Goal: Task Accomplishment & Management: Use online tool/utility

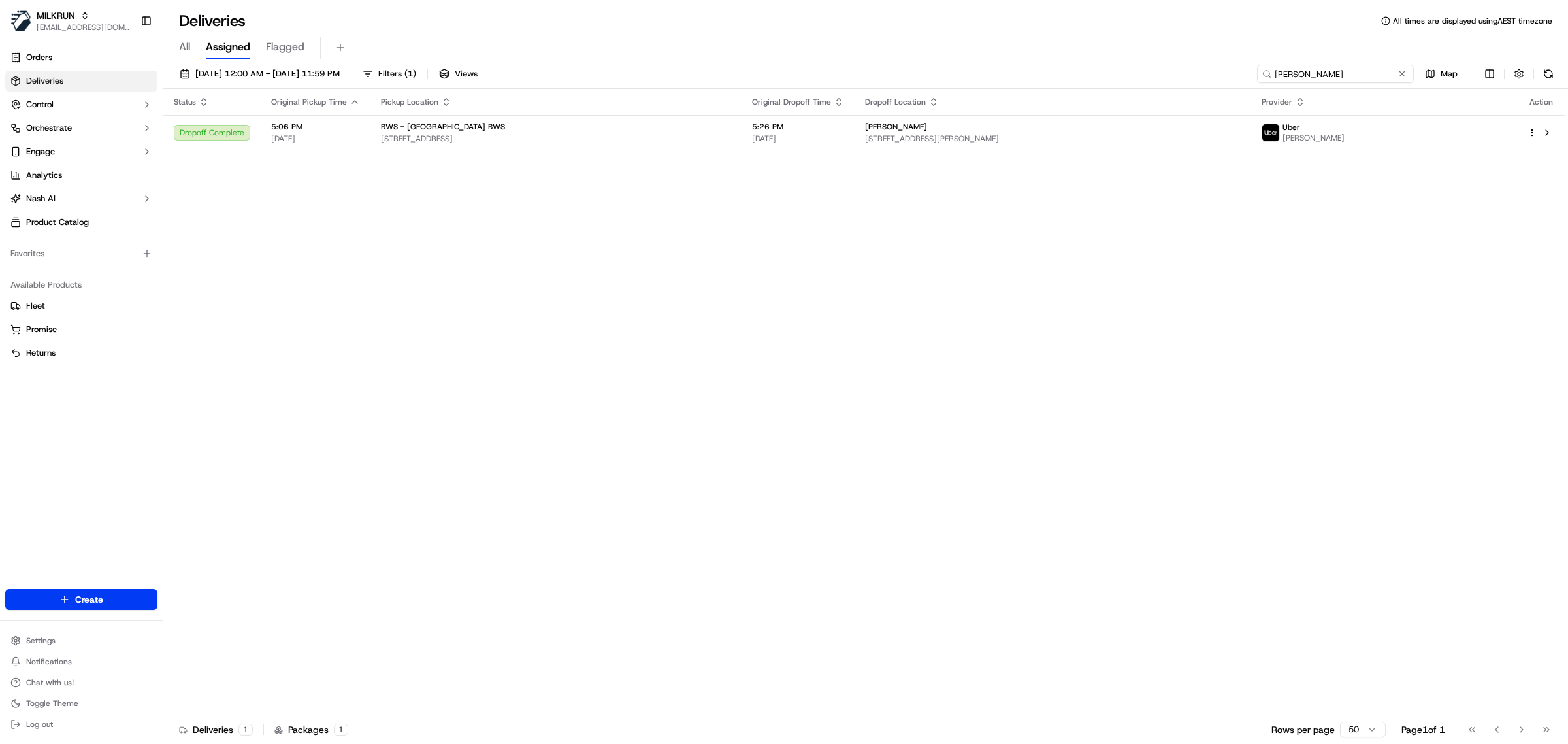
click at [1372, 66] on input "Matthew Neilson" at bounding box center [1336, 73] width 157 height 18
paste input "Josephine Baker"
type input "Josephine Baker"
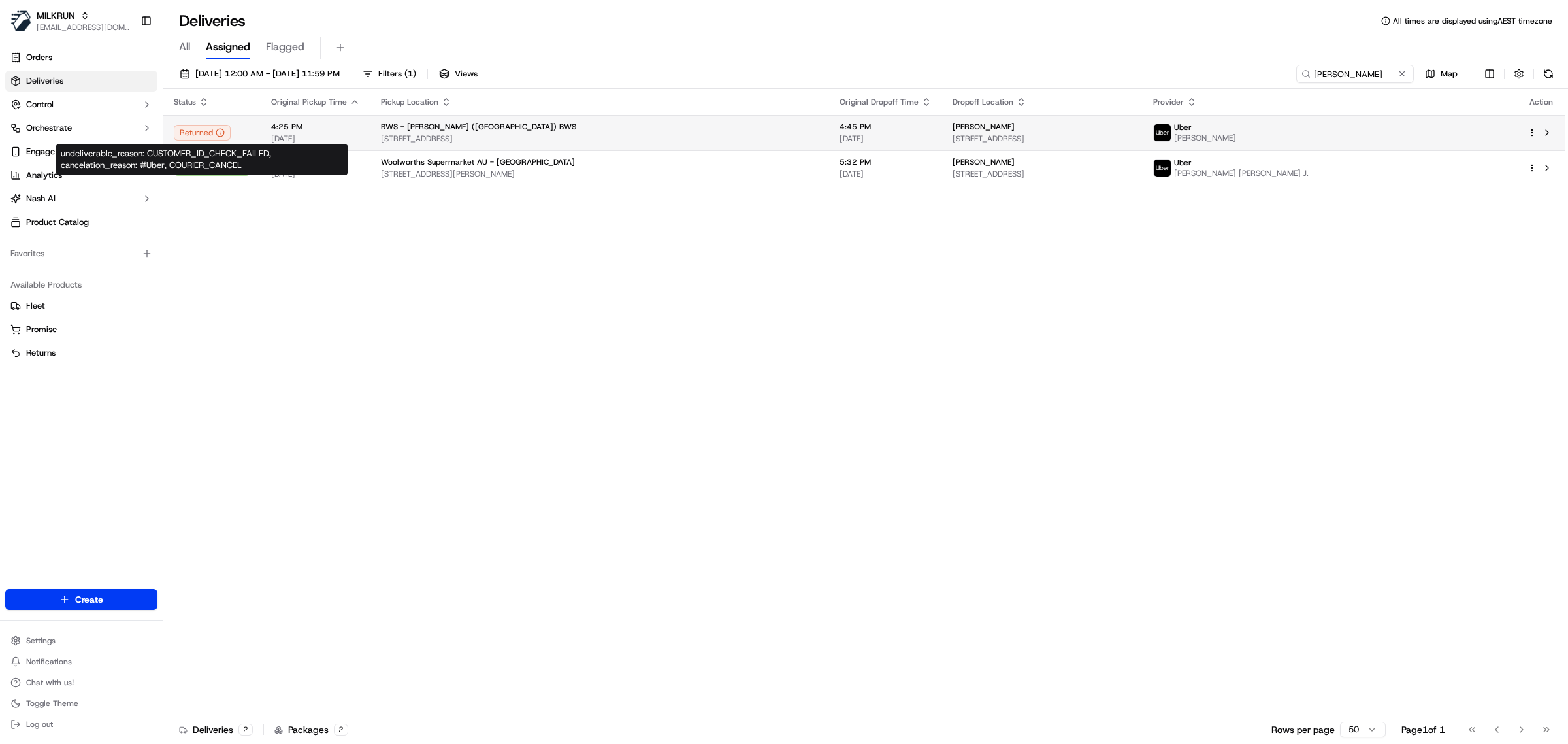
click at [499, 139] on span "90 Vineyard Road, Sunbury, VIC 3429, AU" at bounding box center [599, 138] width 438 height 10
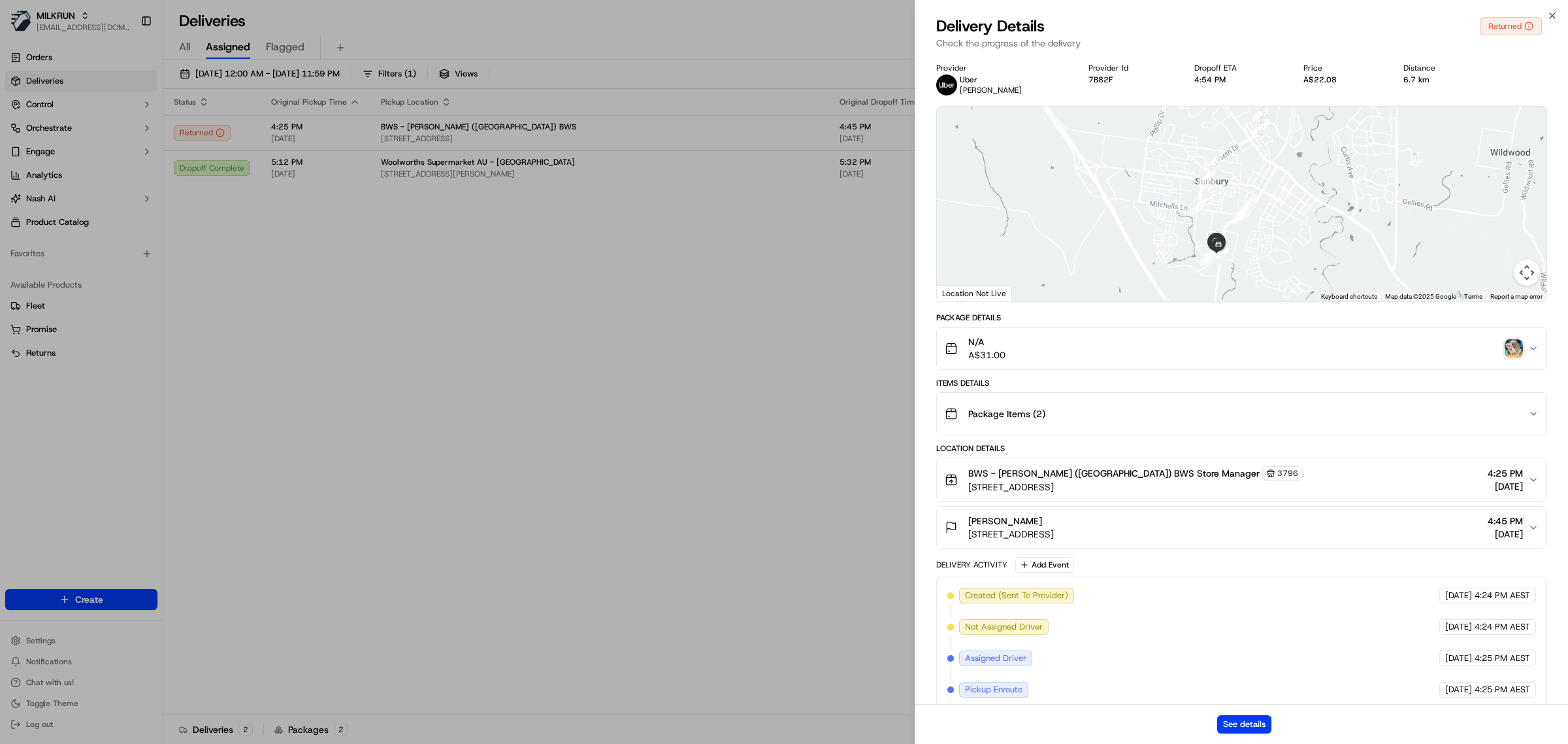
click at [1503, 356] on div "N/A A$31.00" at bounding box center [1237, 348] width 583 height 26
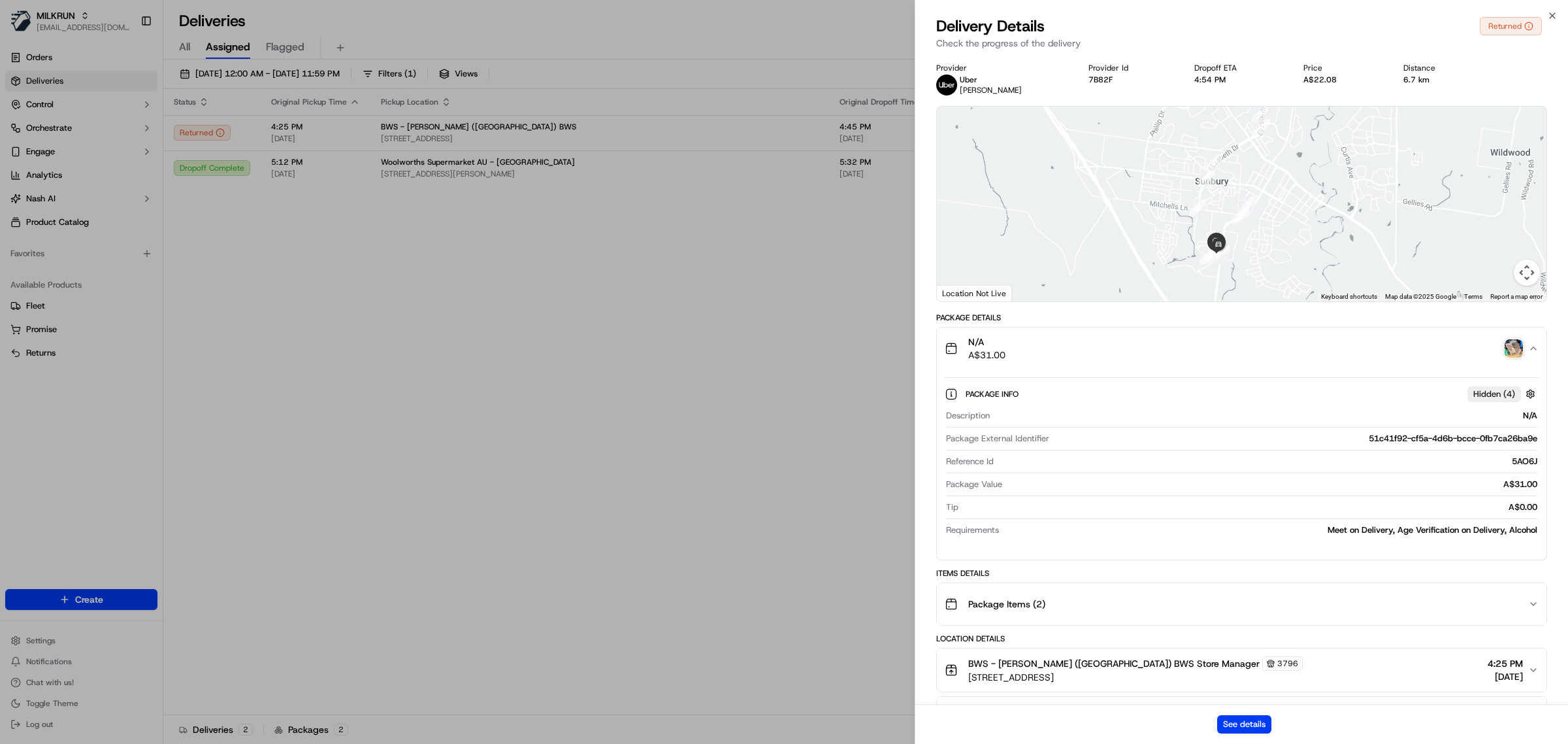
click at [1507, 351] on img "button" at bounding box center [1514, 348] width 18 height 18
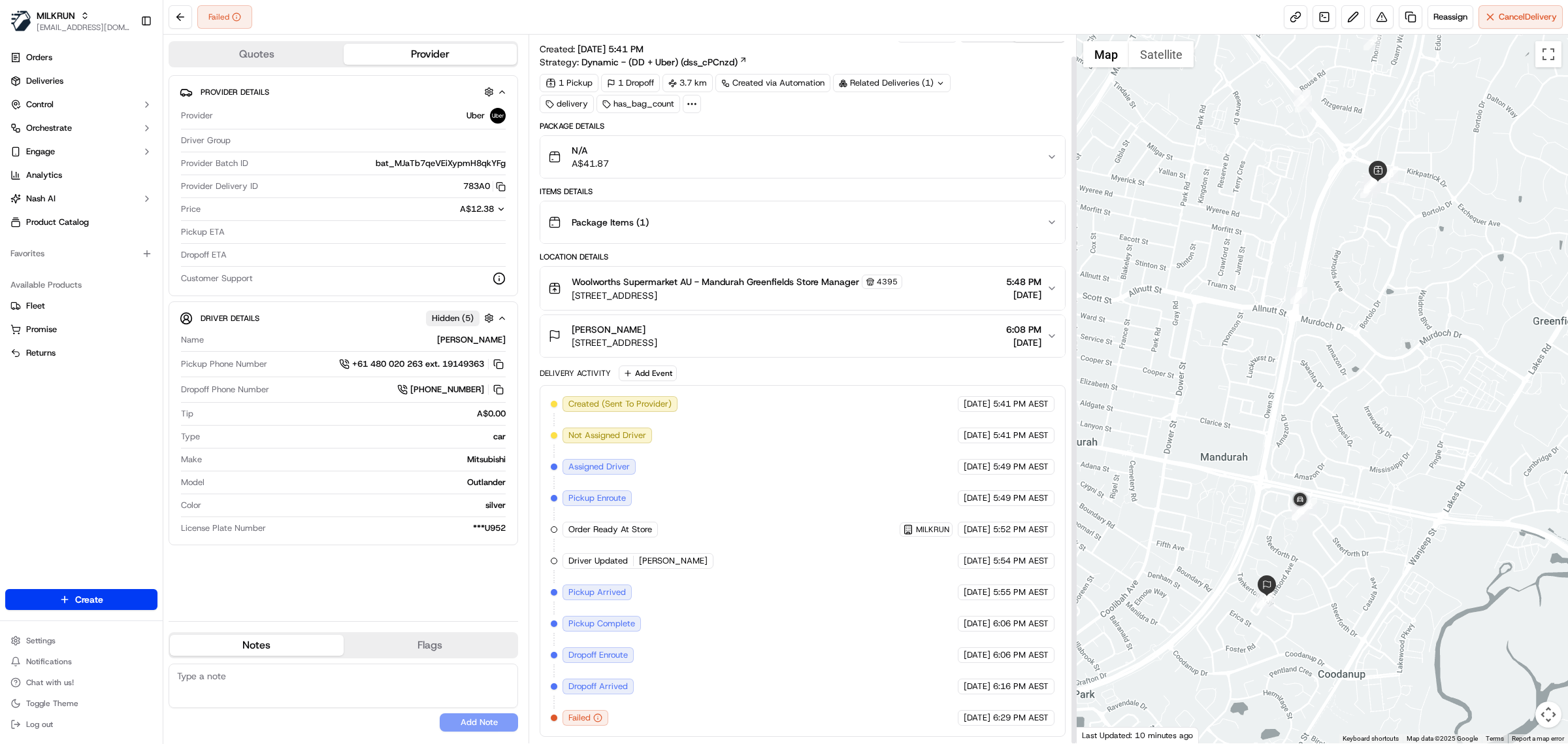
scroll to position [23, 0]
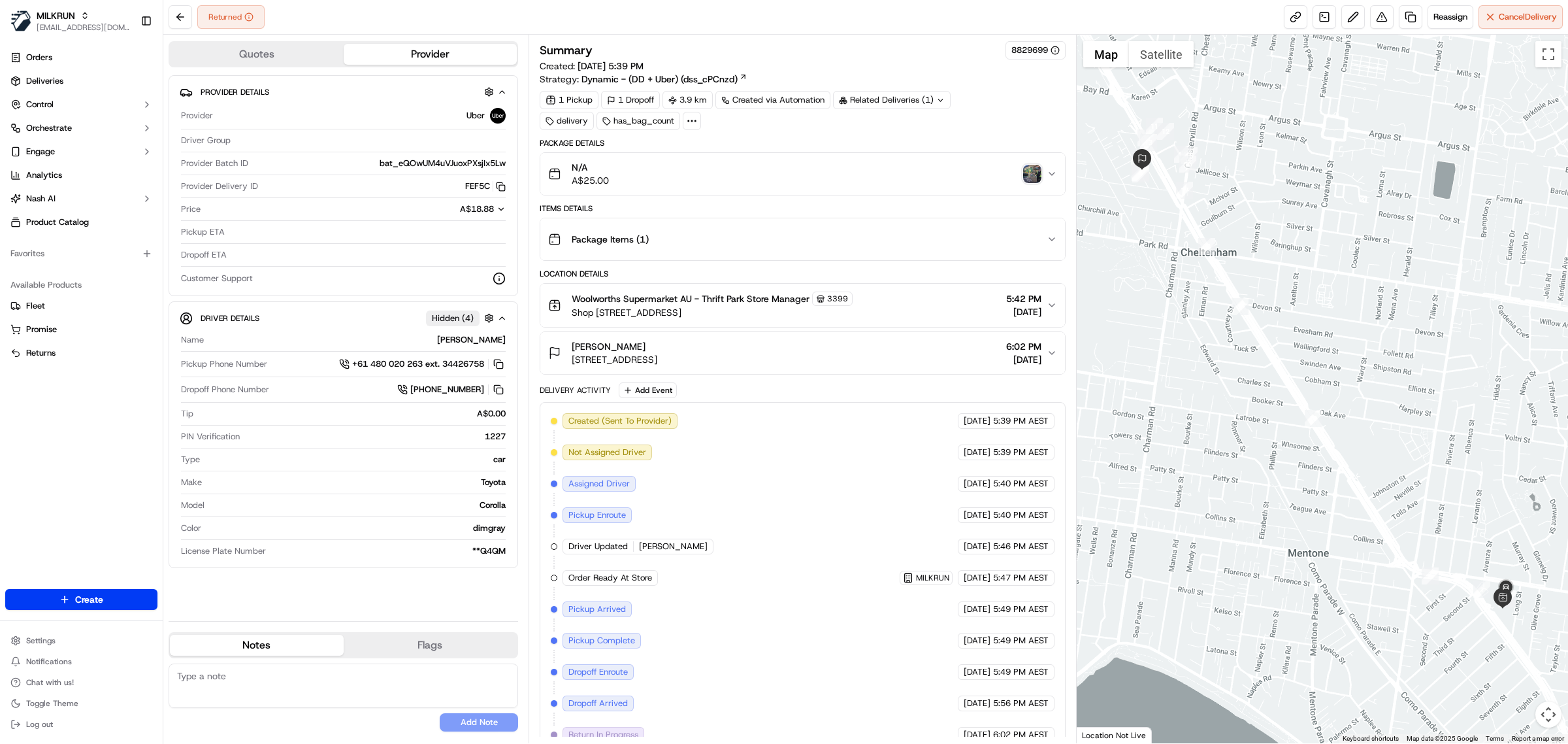
click at [1036, 170] on img "button" at bounding box center [1032, 173] width 18 height 18
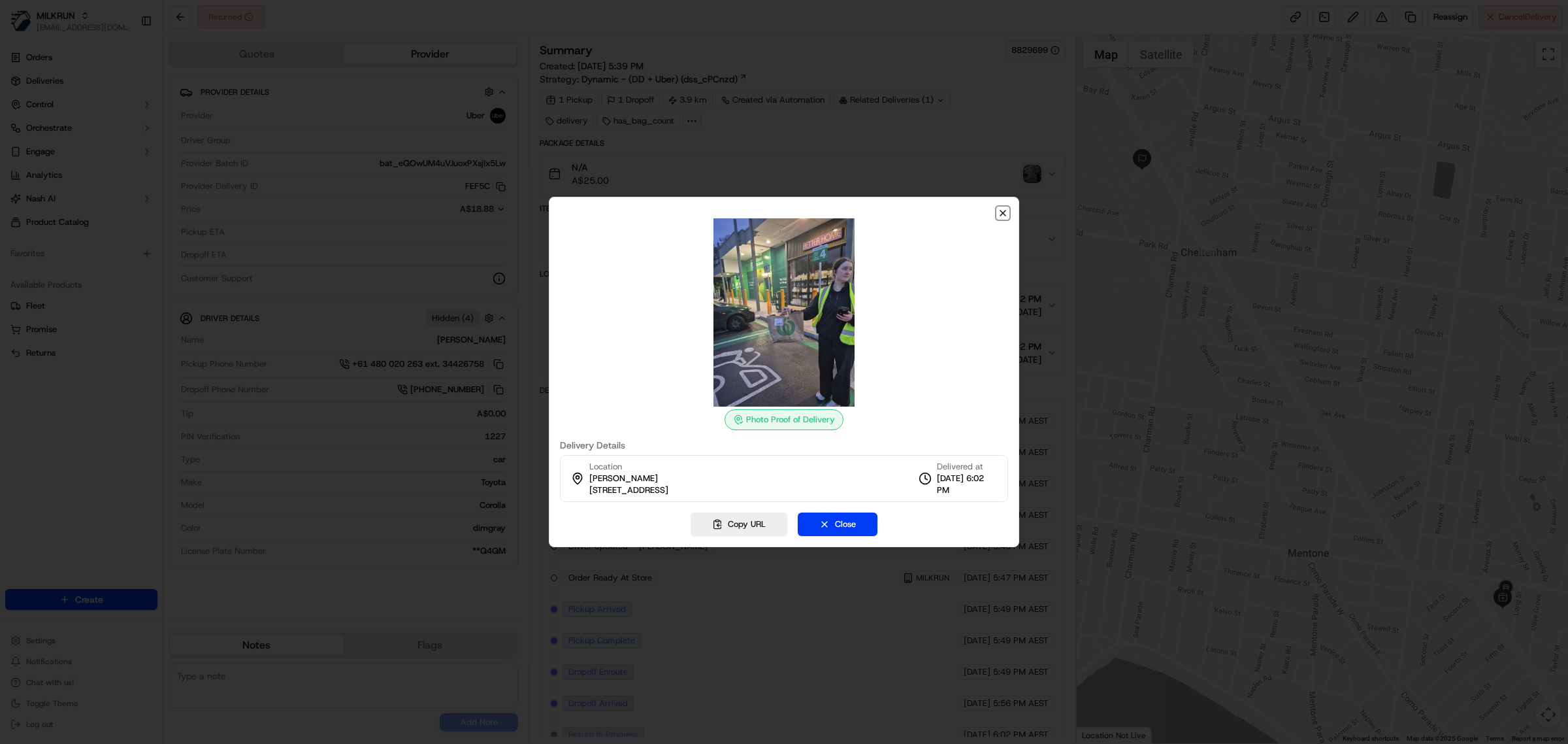
click at [1004, 210] on icon "button" at bounding box center [1003, 213] width 10 height 10
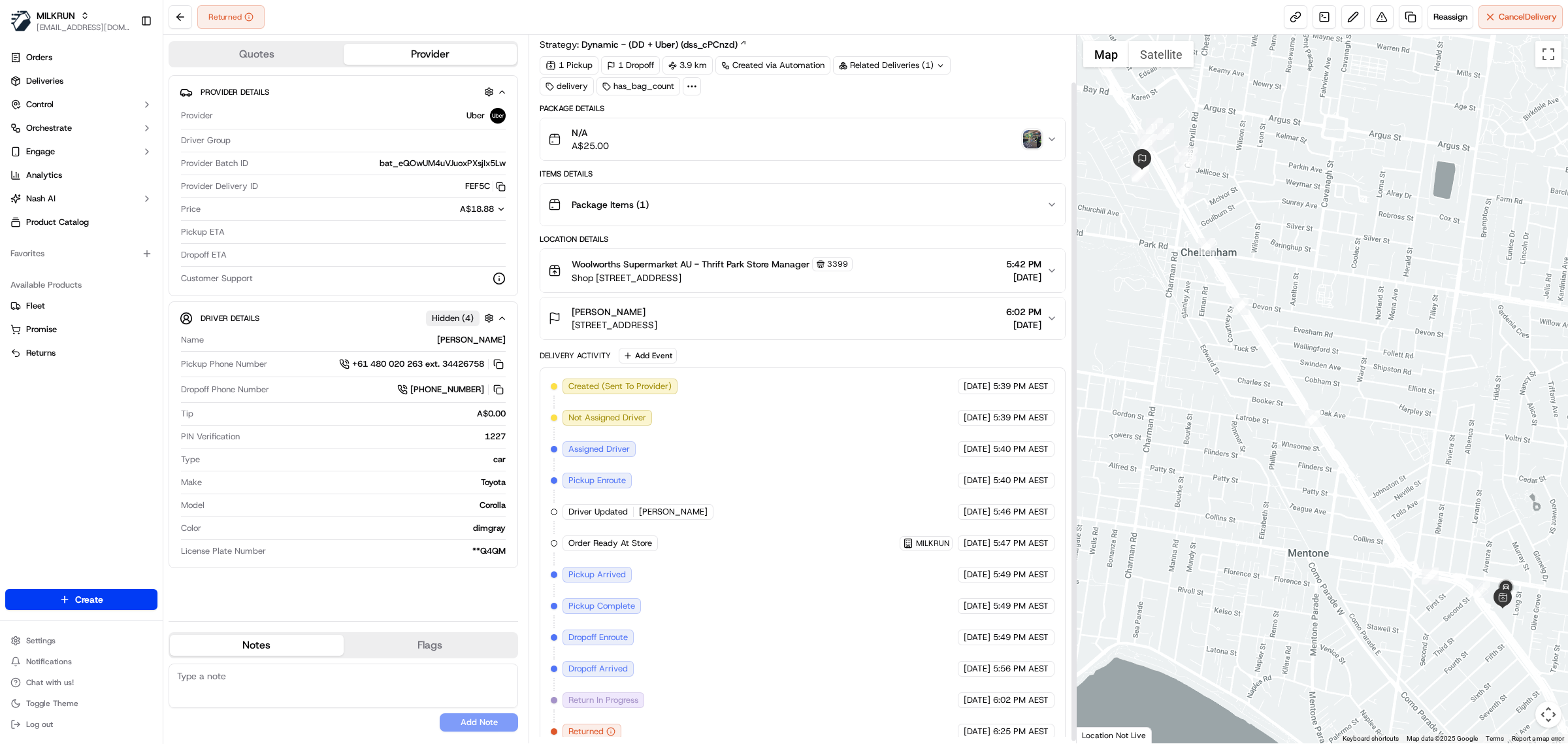
scroll to position [54, 0]
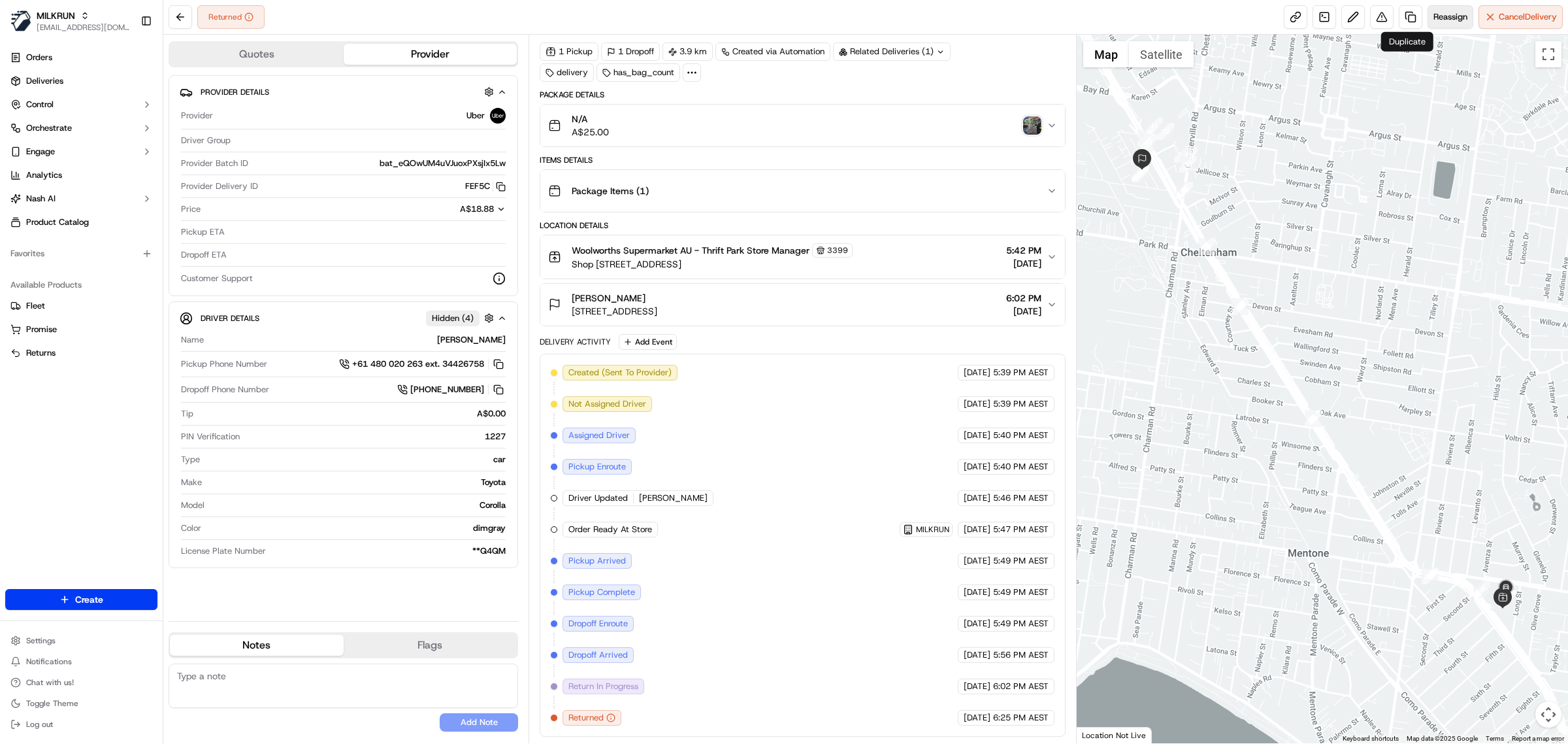
click at [1433, 21] on span "Reassign" at bounding box center [1450, 17] width 34 height 12
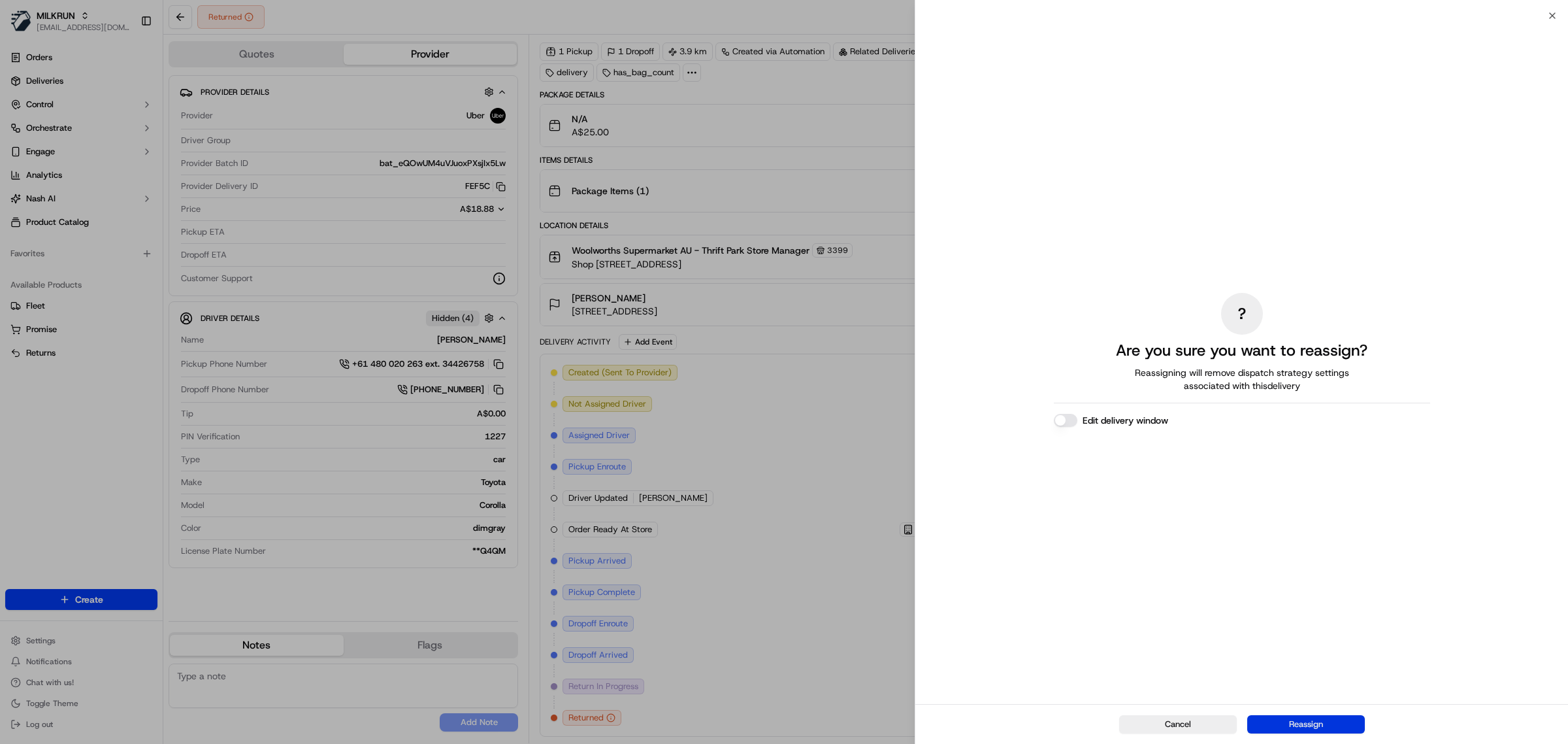
click at [1354, 724] on button "Reassign" at bounding box center [1306, 723] width 117 height 18
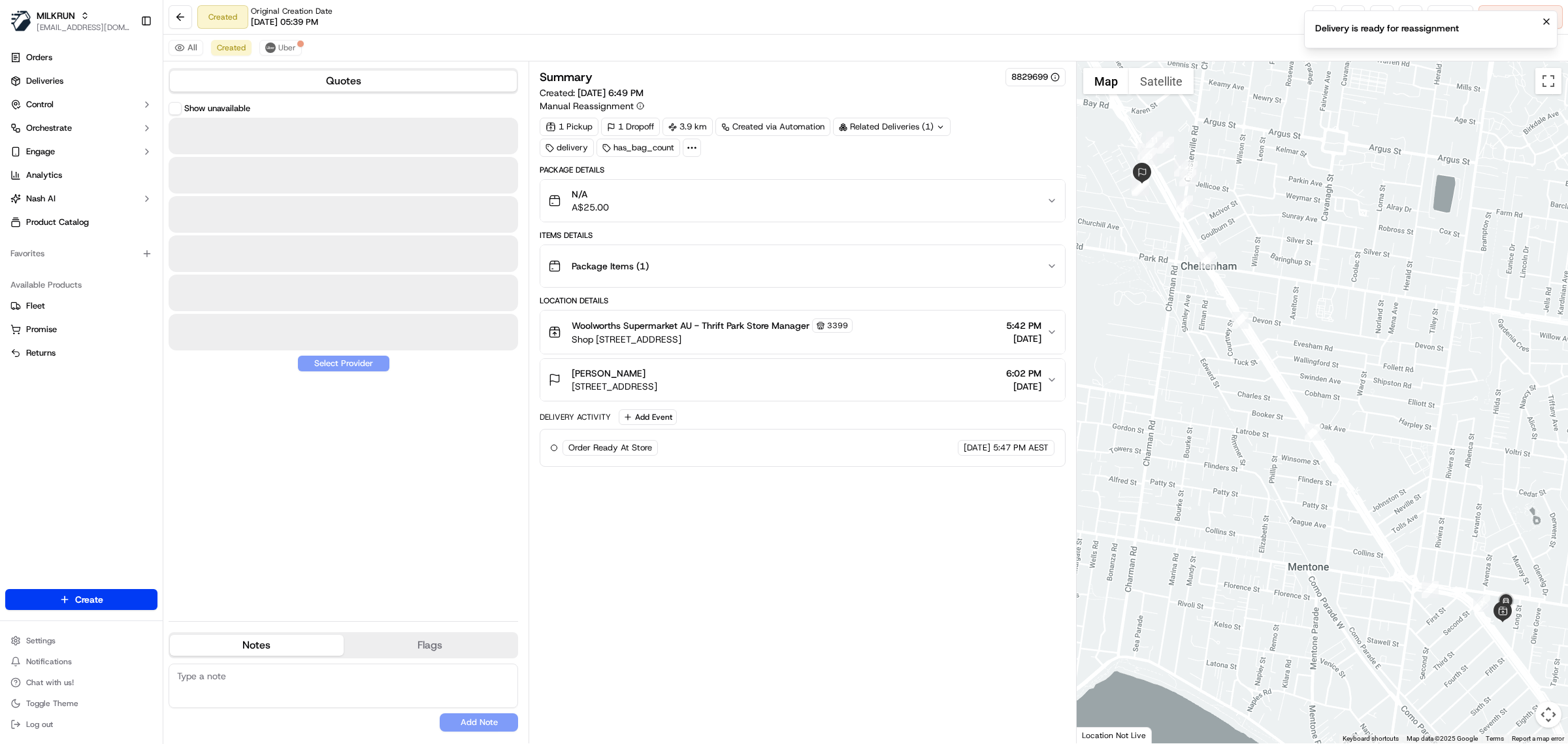
scroll to position [0, 0]
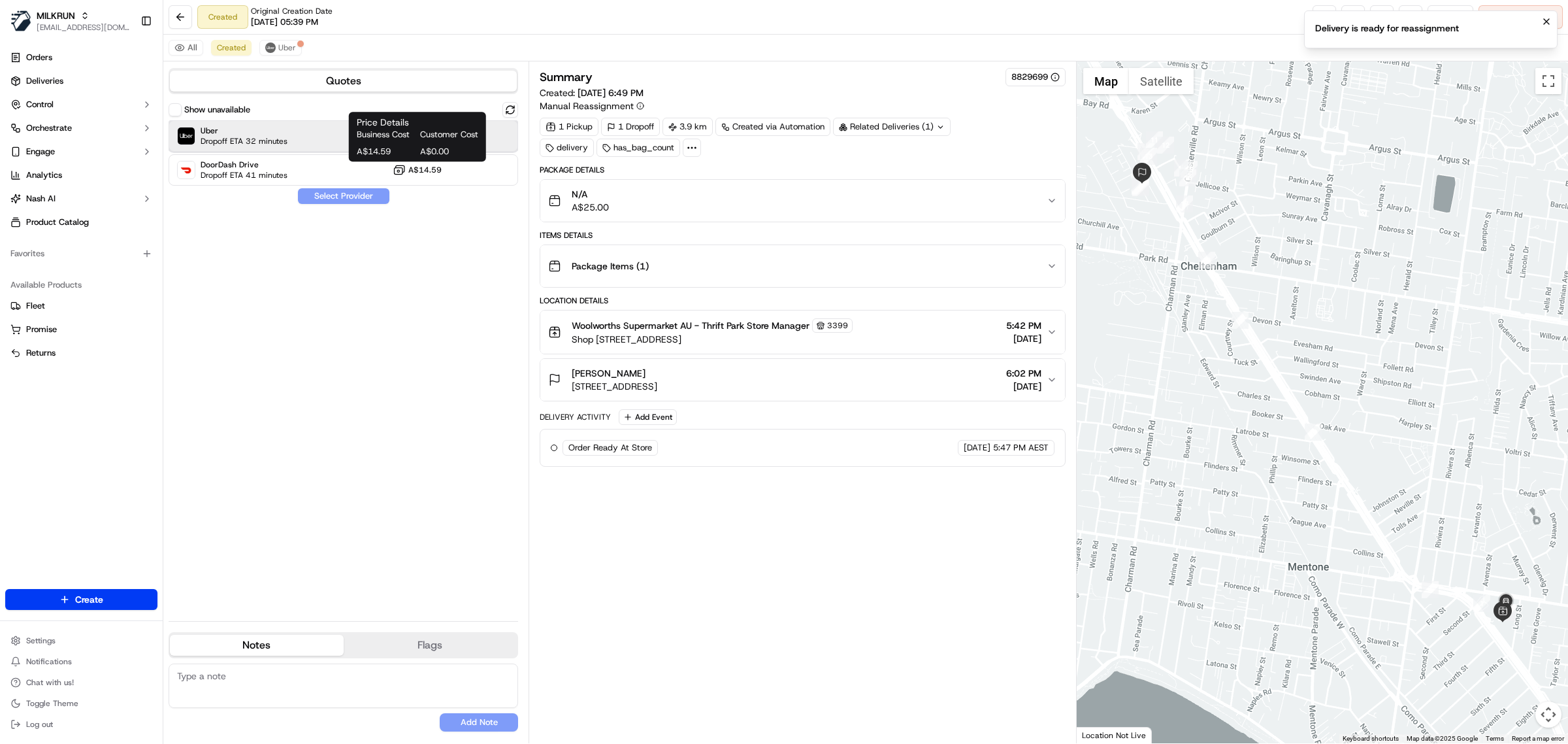
click at [341, 139] on div "Uber Dropoff ETA 32 minutes A$12.98" at bounding box center [343, 136] width 349 height 31
click at [337, 195] on button "Assign Provider" at bounding box center [344, 196] width 93 height 16
